Goal: Information Seeking & Learning: Compare options

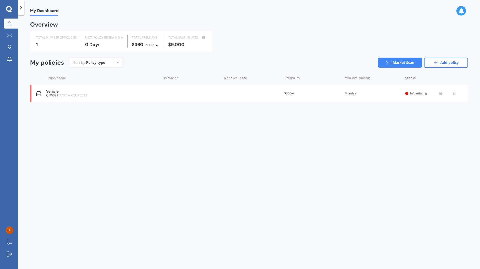
click at [182, 91] on div "Vehicle QPW379 TOYOTA AQUA 2013 Renewal date Premium $360/yr You are paying Mon…" at bounding box center [248, 94] width 437 height 18
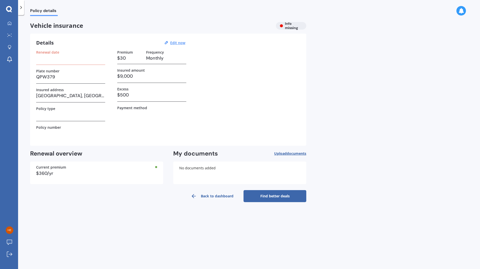
click at [205, 196] on link "Back to dashboard" at bounding box center [212, 196] width 63 height 12
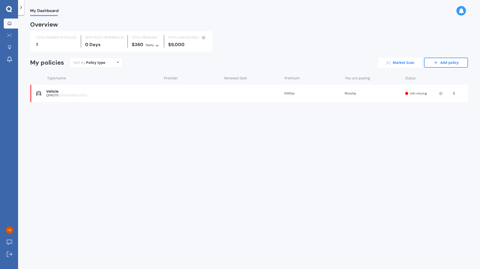
click at [399, 61] on link "Market Scan" at bounding box center [400, 63] width 44 height 10
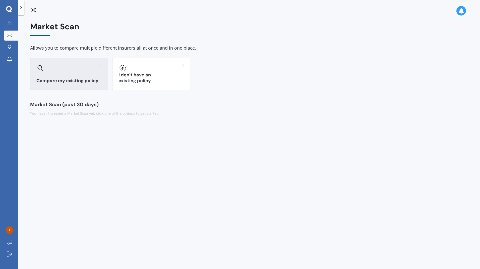
click at [84, 83] on h3 "Compare my existing policy" at bounding box center [68, 81] width 65 height 6
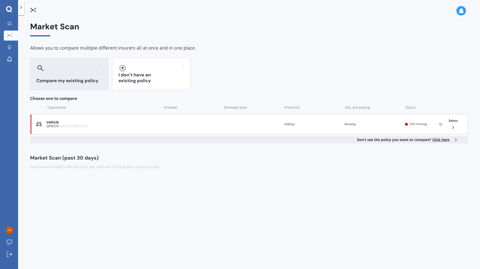
click at [114, 126] on div "QPW379 TOYOTA AQUA 2013" at bounding box center [102, 127] width 113 height 4
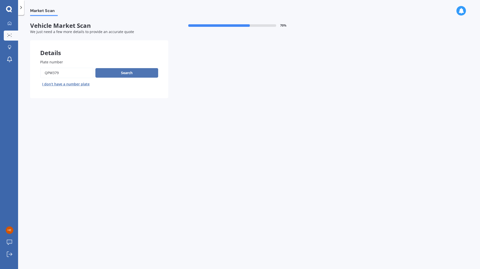
click at [142, 75] on button "Search" at bounding box center [126, 73] width 63 height 10
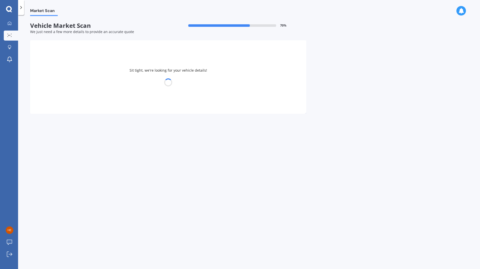
select select "TOYOTA"
select select "AQUA"
select select "22"
select select "11"
select select "2000"
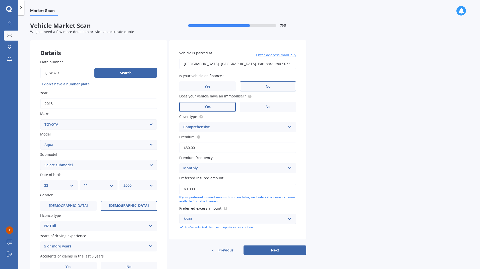
click at [269, 86] on span "No" at bounding box center [267, 87] width 5 height 4
click at [0, 0] on input "No" at bounding box center [0, 0] width 0 height 0
drag, startPoint x: 262, startPoint y: 151, endPoint x: 172, endPoint y: 152, distance: 89.8
click at [172, 152] on div "Vehicle is parked at [STREET_ADDRESS] Enter address manually Is your vehicle on…" at bounding box center [237, 140] width 137 height 200
drag, startPoint x: 221, startPoint y: 190, endPoint x: 181, endPoint y: 196, distance: 39.8
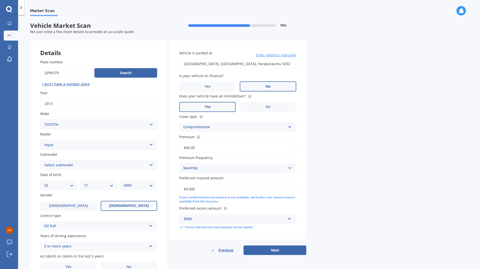
click at [181, 196] on div "$9,000 If your preferred insured amount is not available, we'll select the clos…" at bounding box center [237, 194] width 117 height 20
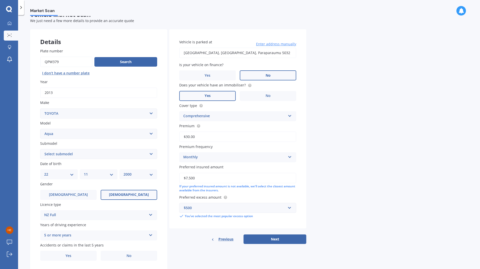
scroll to position [26, 0]
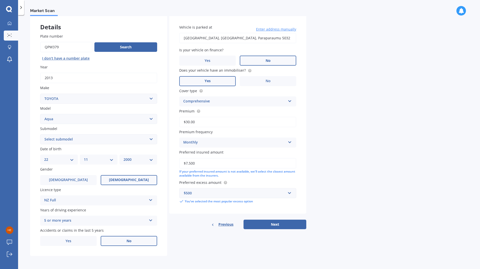
type input "$7,500"
click at [127, 245] on label "No" at bounding box center [129, 241] width 56 height 10
click at [0, 0] on input "No" at bounding box center [0, 0] width 0 height 0
click at [272, 228] on button "Next" at bounding box center [274, 225] width 63 height 10
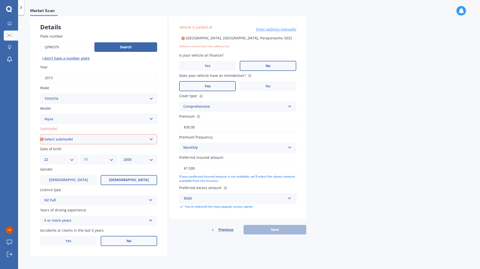
click at [223, 40] on input "15 Beachwater Grove, Paraparaumu Beach, Paraparaumu 5032" at bounding box center [237, 38] width 117 height 11
click at [89, 139] on select "Select submodel (All Other) Hatchback Hybrid" at bounding box center [98, 139] width 117 height 10
select select "HATCHBACK"
click at [40, 134] on select "Select submodel (All Other) Hatchback Hybrid" at bounding box center [98, 139] width 117 height 10
click at [229, 37] on input "15 Beachwater Grove, Paraparaumu Beach, Paraparaumu 5032" at bounding box center [237, 38] width 117 height 11
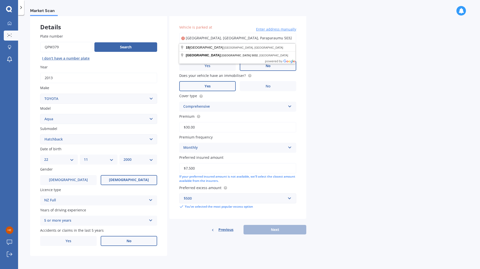
click at [231, 40] on input "15 Beachwater Grove, Paraparaumu Beach, Paraparaumu 5032" at bounding box center [237, 38] width 117 height 11
click at [232, 37] on input "15 Beachwater Grove, Paraparaumu Beach, Paraparaumu 5032" at bounding box center [237, 38] width 117 height 11
type input "15 Beachwater Grove, Paraparaumu Beach 5032"
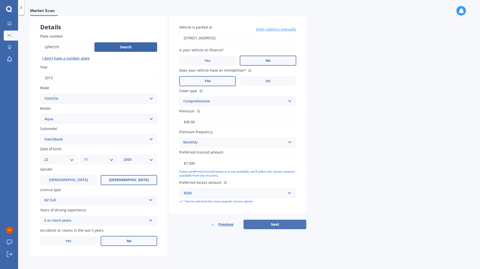
click at [263, 223] on button "Next" at bounding box center [274, 225] width 63 height 10
select select "22"
select select "11"
select select "2000"
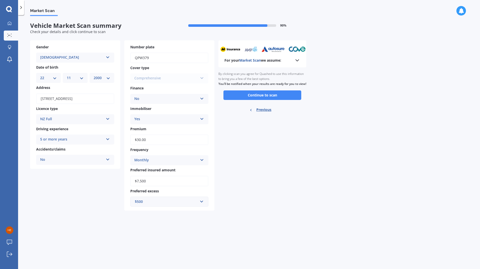
scroll to position [0, 0]
click at [277, 100] on button "Continue to scan" at bounding box center [262, 96] width 78 height 10
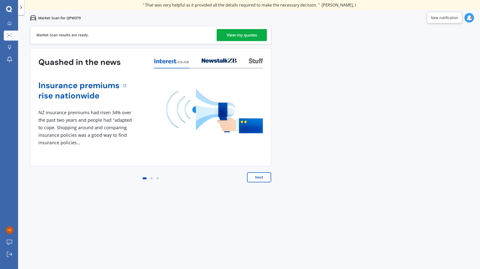
click at [243, 40] on div "View my quotes" at bounding box center [241, 35] width 30 height 12
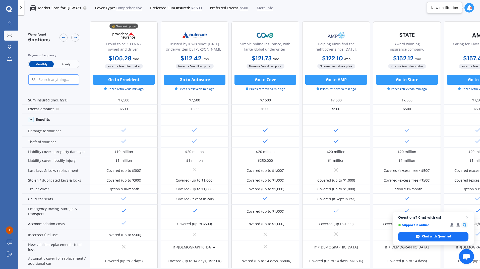
scroll to position [75, 0]
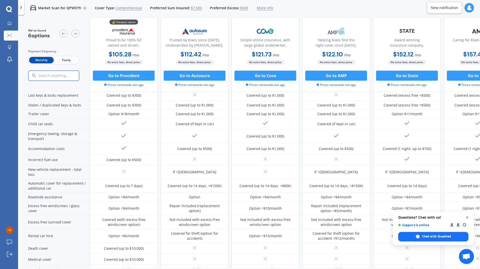
click at [469, 220] on span "Close chat" at bounding box center [467, 218] width 6 height 6
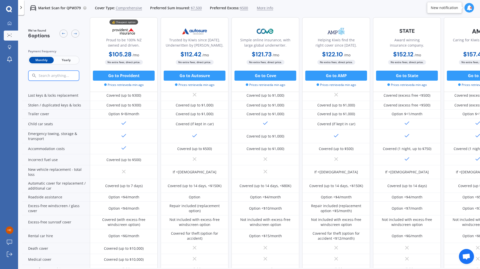
click at [262, 7] on span "More info" at bounding box center [265, 8] width 16 height 5
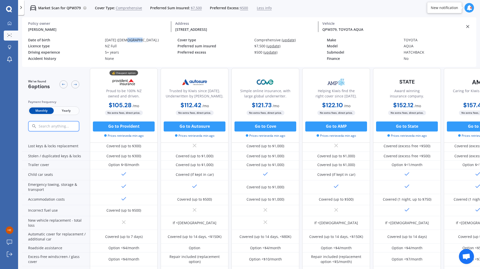
drag, startPoint x: 125, startPoint y: 40, endPoint x: 136, endPoint y: 41, distance: 10.6
click at [136, 41] on div "22/11/2000 (24 y.o.)" at bounding box center [141, 40] width 73 height 4
click at [388, 36] on div "Policy owner Heather Stewart Address 15 Beachwater Grove, Paraparaumu Beach ( 5…" at bounding box center [249, 51] width 454 height 31
click at [288, 40] on span "(update)" at bounding box center [288, 40] width 14 height 5
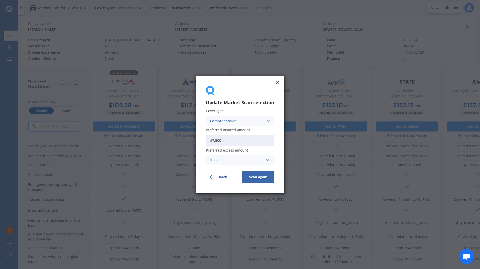
click at [244, 127] on div "Cover type Comprehensive Comprehensive Third Party, Fire & Theft Third Party Pr…" at bounding box center [240, 137] width 68 height 56
click at [249, 125] on div "Comprehensive Comprehensive Third Party, Fire & Theft Third Party" at bounding box center [240, 121] width 68 height 10
click at [244, 140] on span "Third Party, Fire & Theft" at bounding box center [230, 140] width 41 height 4
click at [255, 178] on button "Scan again" at bounding box center [258, 177] width 32 height 12
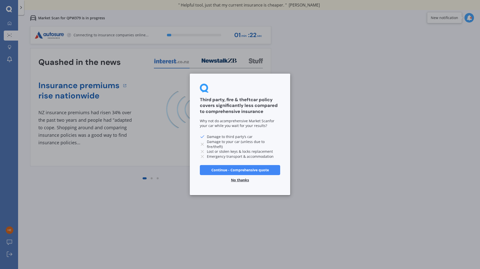
click at [243, 181] on button "No thanks" at bounding box center [240, 181] width 24 height 10
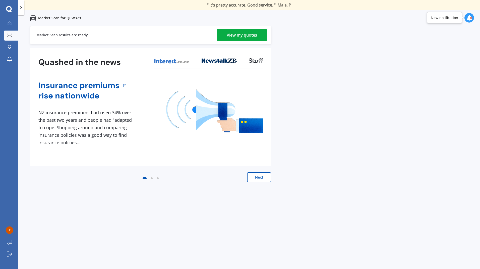
click at [234, 33] on div "View my quotes" at bounding box center [241, 35] width 30 height 12
